Goal: Information Seeking & Learning: Learn about a topic

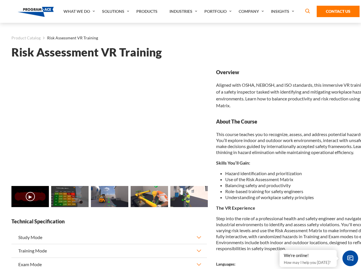
click at [116, 11] on link "Solutions" at bounding box center [116, 11] width 34 height 23
click at [0, 0] on div "AI & Computer Vision Solutions Computer Vision Quality Control AI tools for fas…" at bounding box center [0, 0] width 0 height 0
click at [0, 0] on div "AI & Computer Vision Solutions Virtual Training Solutions Virtual Tour Solution…" at bounding box center [0, 0] width 0 height 0
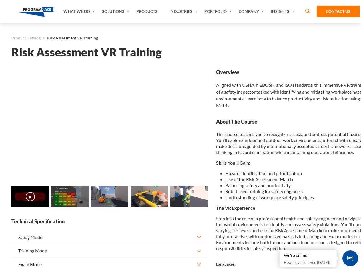
click at [0, 0] on div "AI & Computer Vision Solutions Virtual Training Solutions Virtual Tour Solution…" at bounding box center [0, 0] width 0 height 0
click at [0, 0] on div "AI & Computer Vision Solutions Computer Vision Quality Control AI tools for fas…" at bounding box center [0, 0] width 0 height 0
